Goal: Information Seeking & Learning: Learn about a topic

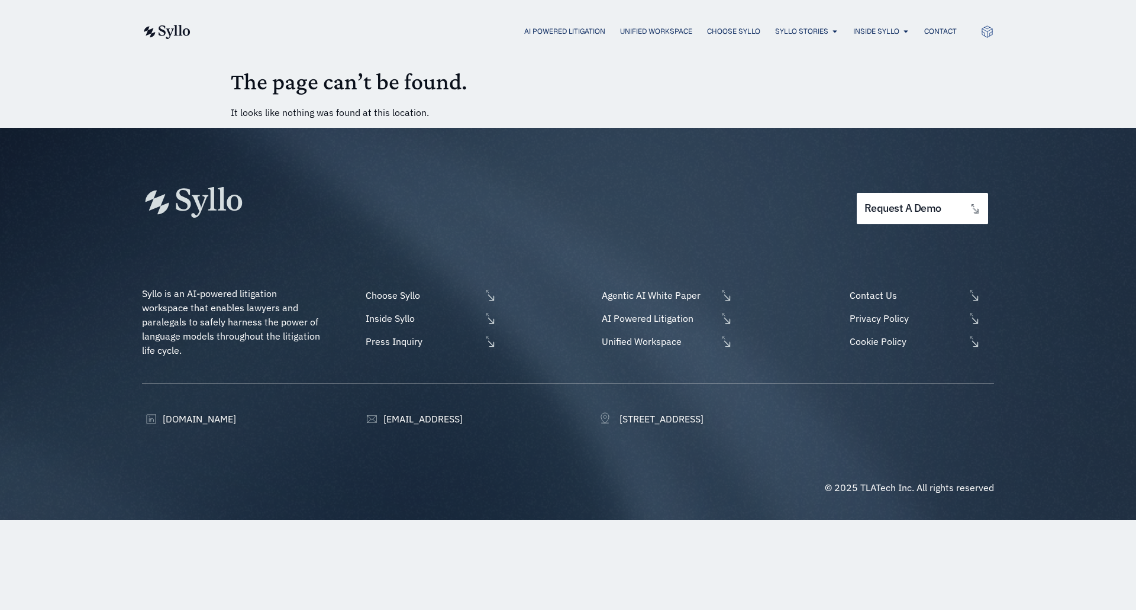
drag, startPoint x: 220, startPoint y: 314, endPoint x: 225, endPoint y: 308, distance: 8.0
click at [838, 66] on span "Agentic AI White Paper" at bounding box center [827, 68] width 101 height 14
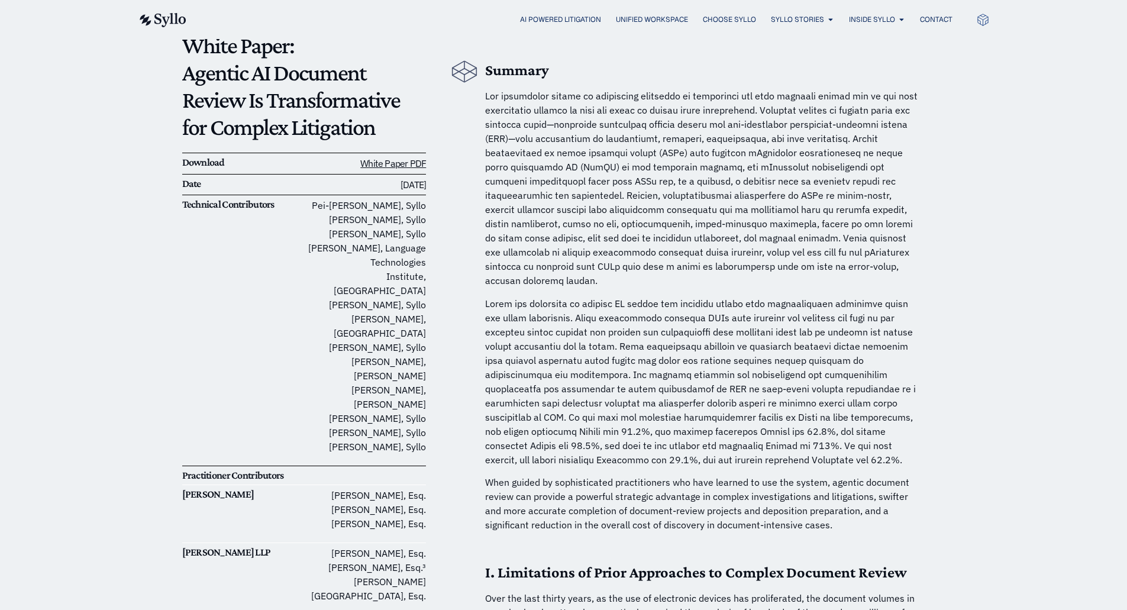
scroll to position [118, 0]
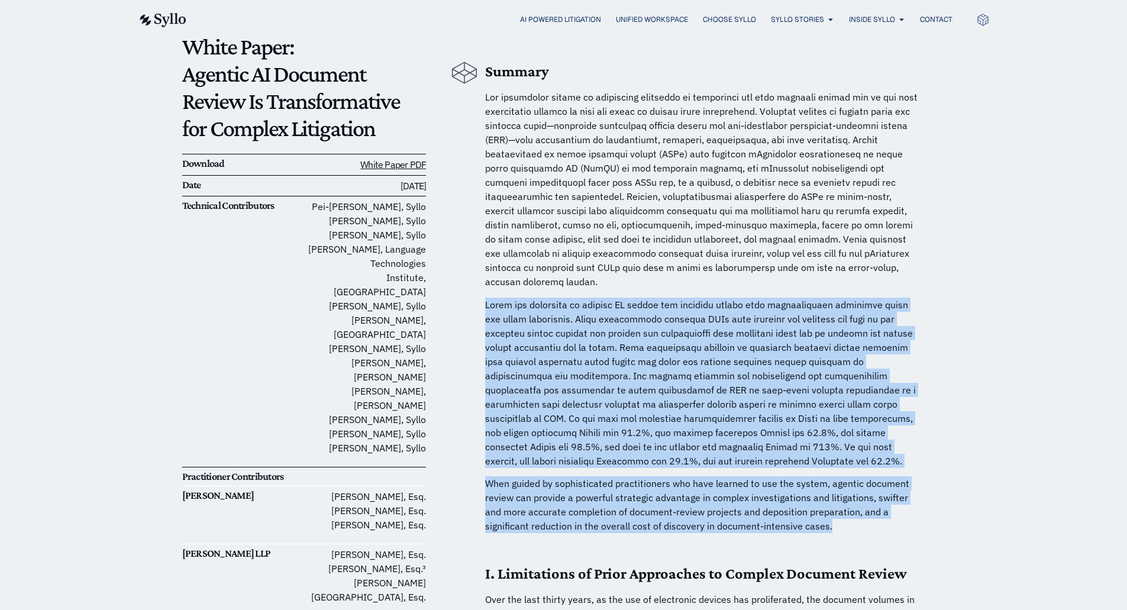
drag, startPoint x: 488, startPoint y: 297, endPoint x: 826, endPoint y: 506, distance: 398.0
click at [827, 506] on p "When guided by sophisticated practitioners who have learned to use the system, …" at bounding box center [704, 504] width 438 height 57
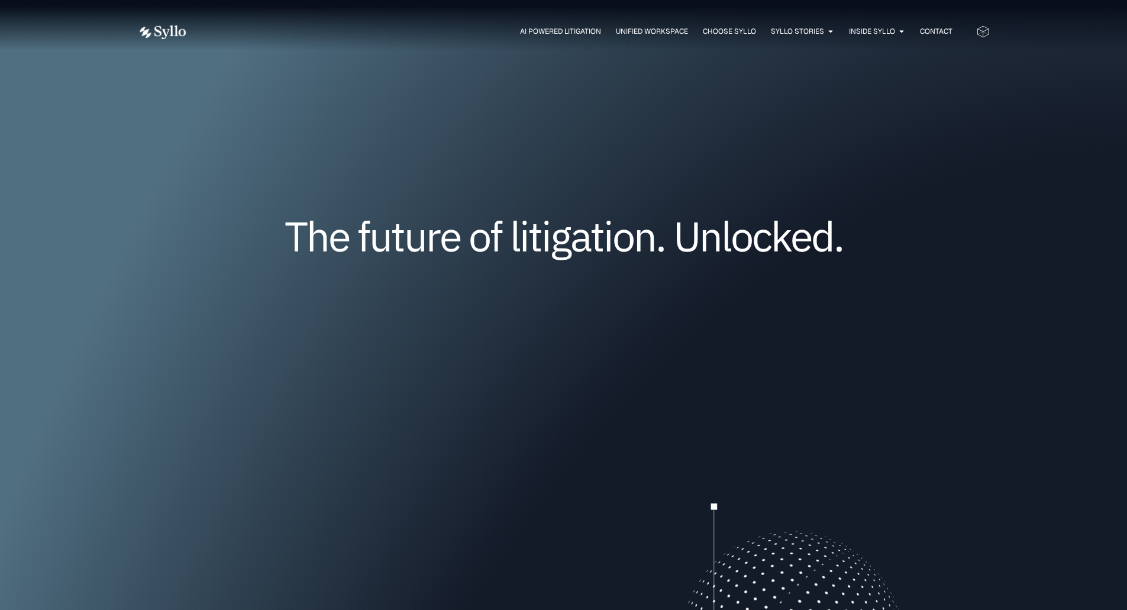
drag, startPoint x: 609, startPoint y: 133, endPoint x: 609, endPoint y: 107, distance: 25.4
